Goal: Navigation & Orientation: Find specific page/section

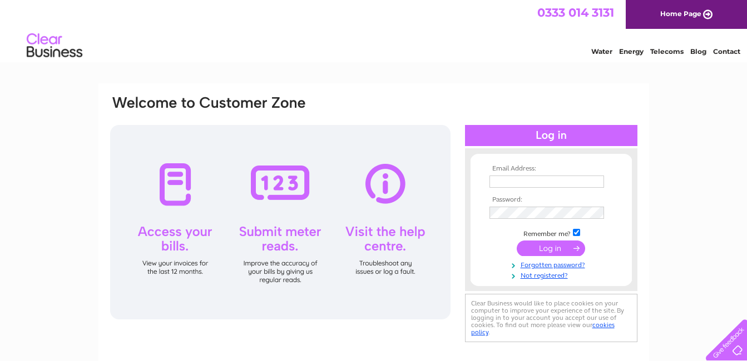
type input "[EMAIL_ADDRESS][DOMAIN_NAME]"
click at [547, 249] on input "submit" at bounding box center [551, 249] width 68 height 16
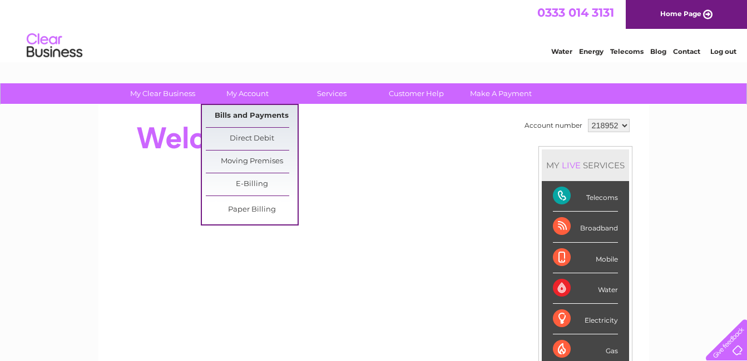
click at [231, 114] on link "Bills and Payments" at bounding box center [252, 116] width 92 height 22
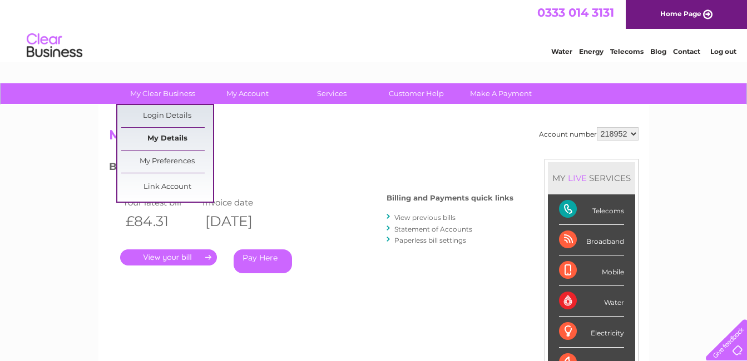
click at [168, 138] on link "My Details" at bounding box center [167, 139] width 92 height 22
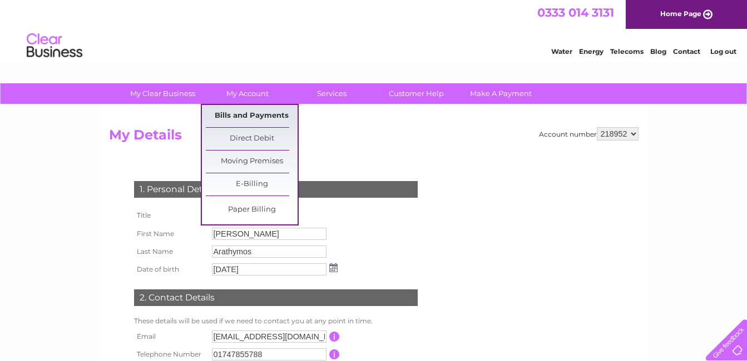
click at [244, 116] on link "Bills and Payments" at bounding box center [252, 116] width 92 height 22
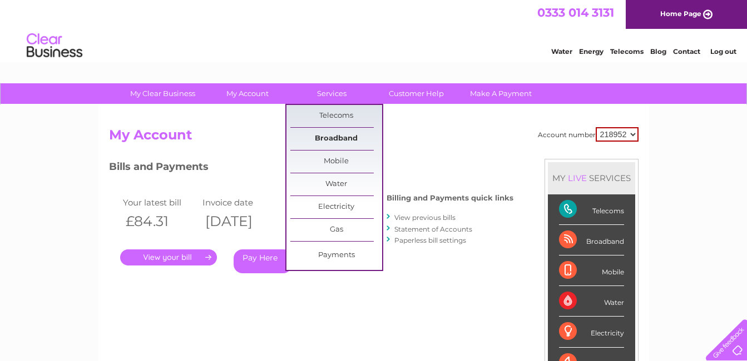
click at [339, 144] on link "Broadband" at bounding box center [336, 139] width 92 height 22
click at [337, 139] on link "Broadband" at bounding box center [336, 139] width 92 height 22
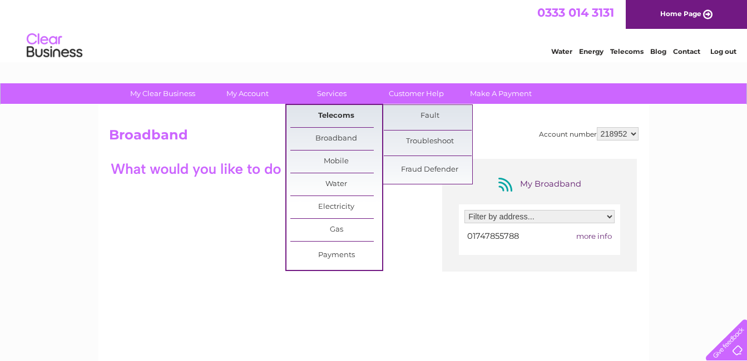
click at [330, 114] on link "Telecoms" at bounding box center [336, 116] width 92 height 22
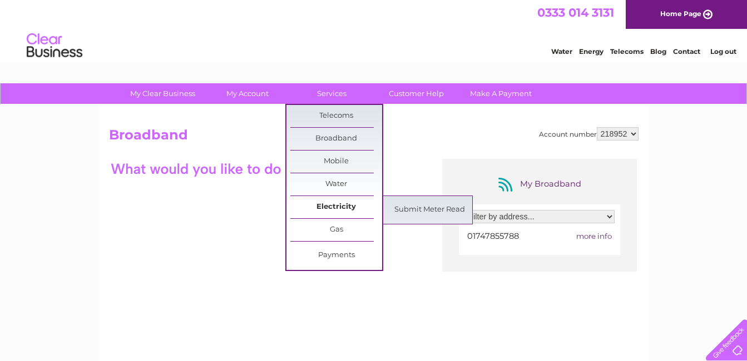
click at [336, 201] on link "Electricity" at bounding box center [336, 207] width 92 height 22
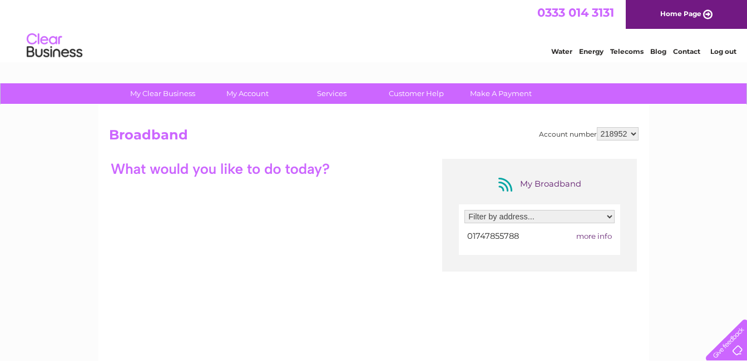
scroll to position [285, 0]
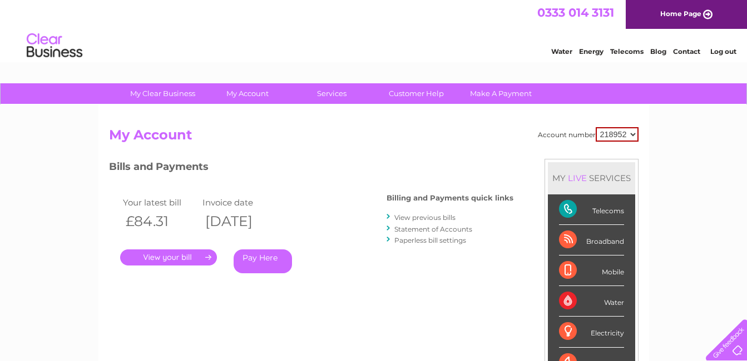
click at [719, 52] on link "Log out" at bounding box center [723, 51] width 26 height 8
